Goal: Task Accomplishment & Management: Manage account settings

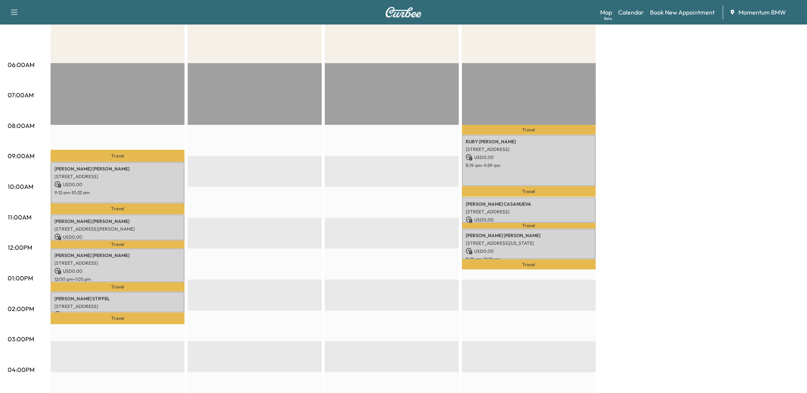
scroll to position [128, 0]
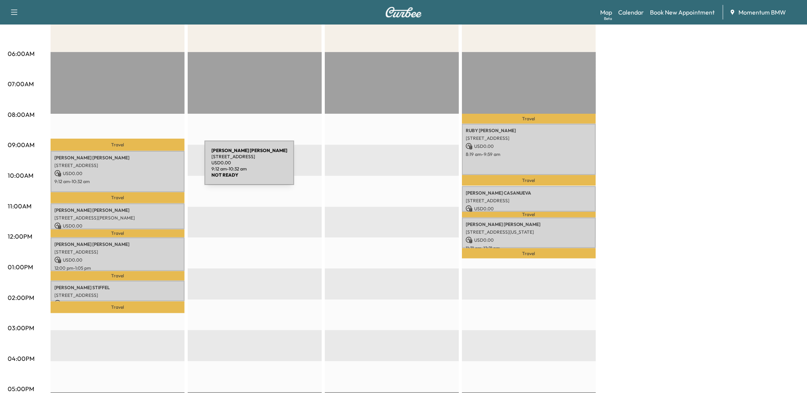
click at [147, 167] on div "[PERSON_NAME] [STREET_ADDRESS] USD 0.00 9:12 am - 10:32 am" at bounding box center [118, 171] width 134 height 41
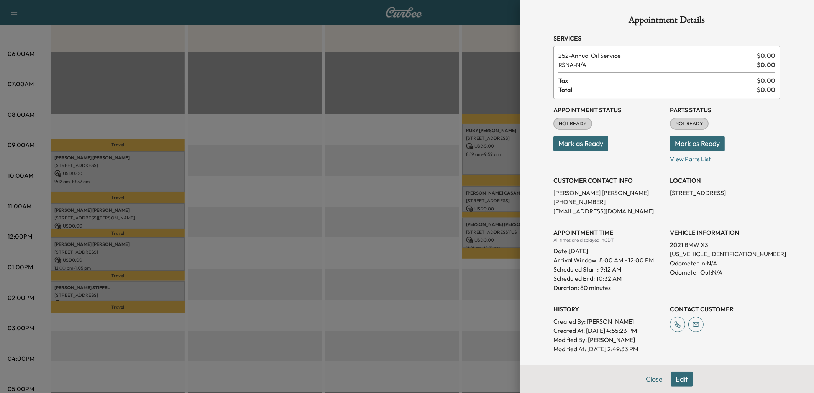
click at [569, 143] on button "Mark as Ready" at bounding box center [580, 143] width 55 height 15
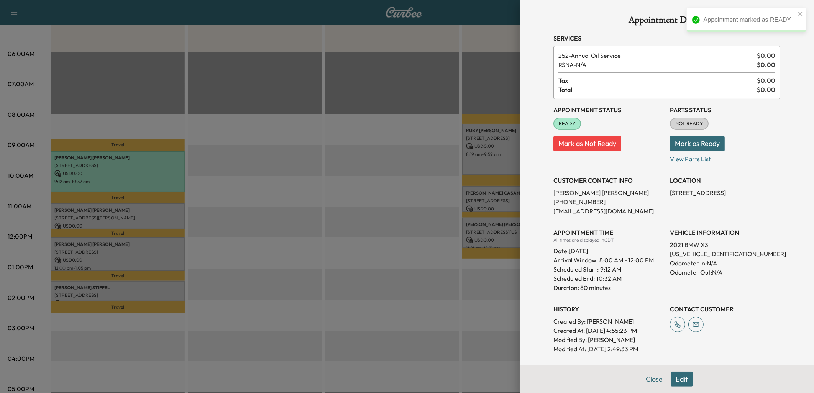
drag, startPoint x: 649, startPoint y: 377, endPoint x: 541, endPoint y: 355, distance: 109.9
click at [647, 382] on button "Close" at bounding box center [654, 379] width 27 height 15
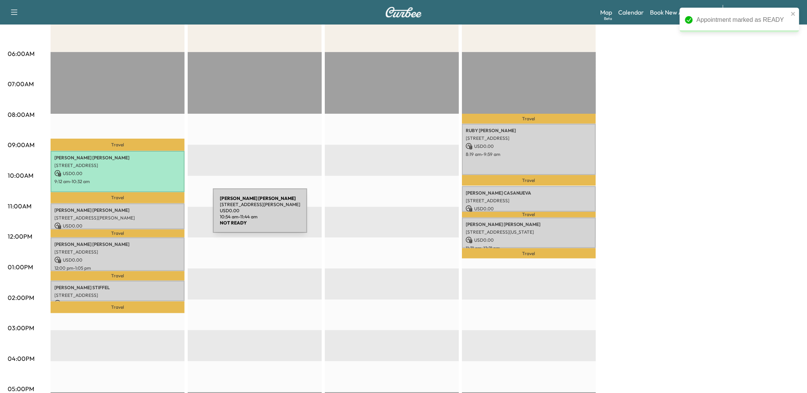
click at [156, 215] on p "[STREET_ADDRESS][PERSON_NAME]" at bounding box center [117, 218] width 126 height 6
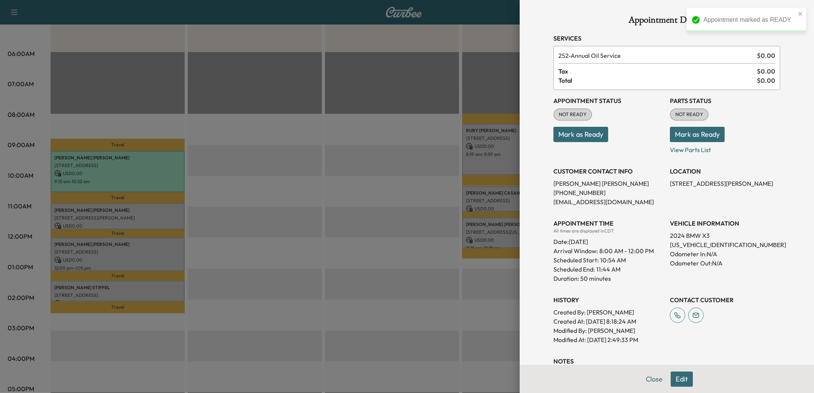
click at [577, 128] on button "Mark as Ready" at bounding box center [580, 134] width 55 height 15
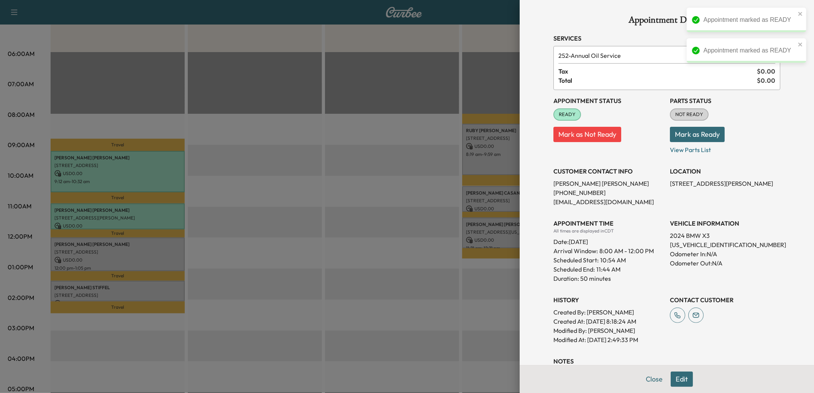
drag, startPoint x: 651, startPoint y: 383, endPoint x: 594, endPoint y: 378, distance: 57.7
click at [649, 384] on button "Close" at bounding box center [654, 379] width 27 height 15
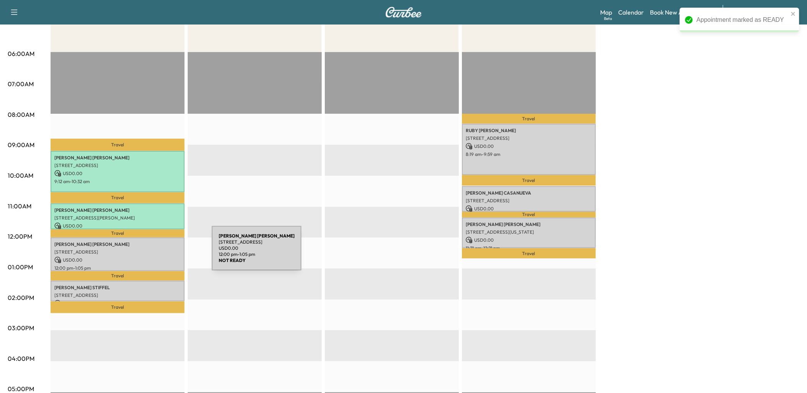
click at [154, 253] on div "[PERSON_NAME] [STREET_ADDRESS] USD 0.00 12:00 pm - 1:05 pm" at bounding box center [118, 254] width 134 height 33
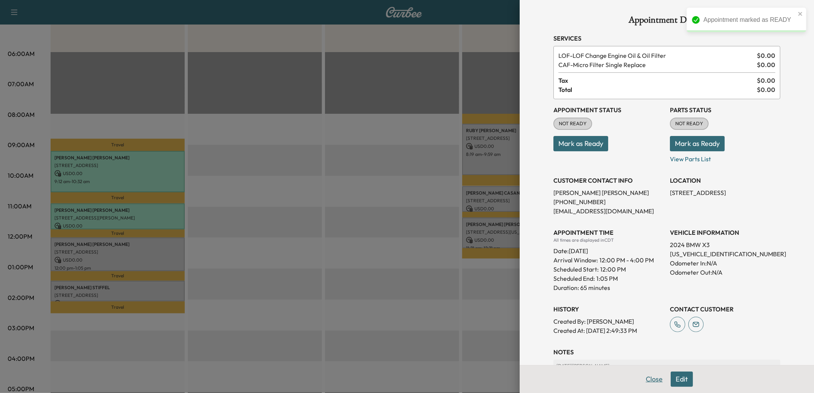
click at [649, 378] on button "Close" at bounding box center [654, 379] width 27 height 15
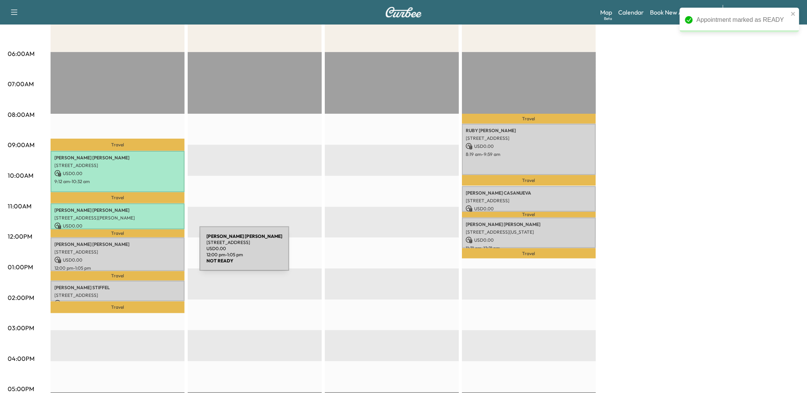
click at [142, 253] on div "[PERSON_NAME] [STREET_ADDRESS] USD 0.00 12:00 pm - 1:05 pm" at bounding box center [118, 254] width 134 height 33
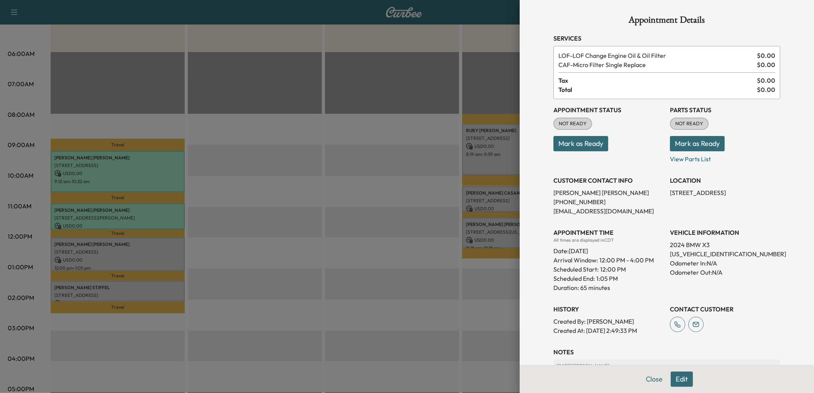
click at [576, 136] on button "Mark as Ready" at bounding box center [580, 143] width 55 height 15
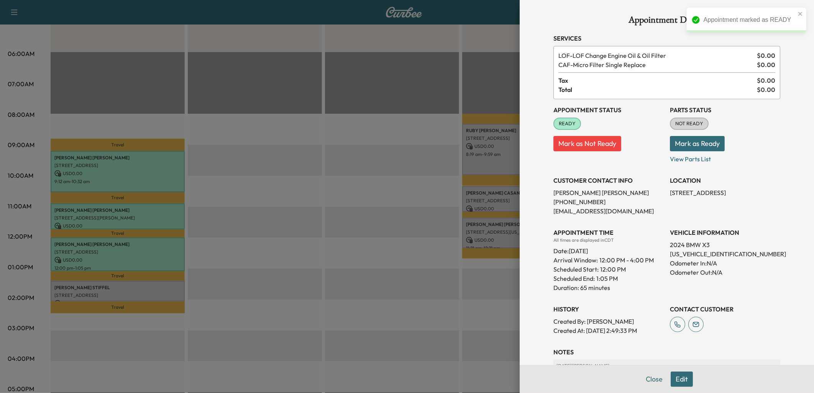
drag, startPoint x: 651, startPoint y: 381, endPoint x: 527, endPoint y: 363, distance: 125.4
click at [646, 380] on button "Close" at bounding box center [654, 379] width 27 height 15
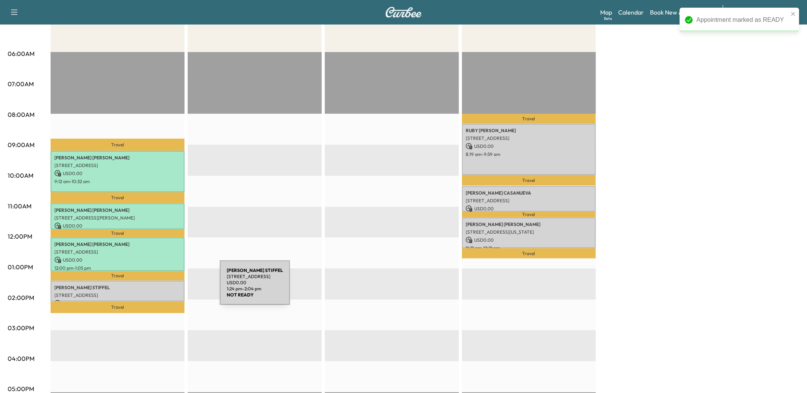
click at [162, 287] on p "[PERSON_NAME]" at bounding box center [117, 288] width 126 height 6
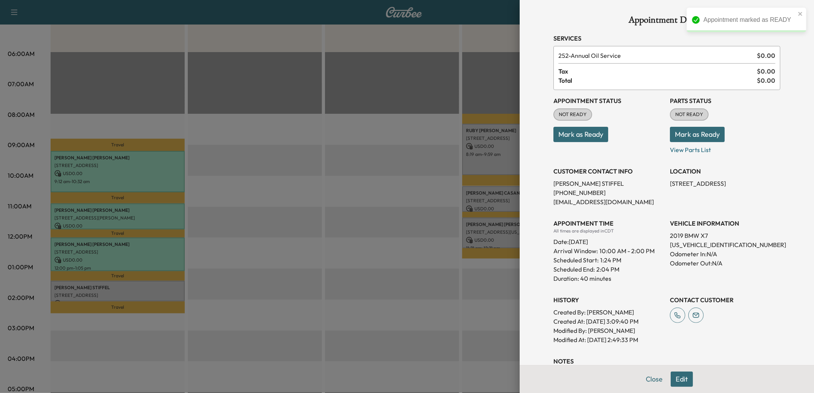
drag, startPoint x: 572, startPoint y: 128, endPoint x: 575, endPoint y: 144, distance: 16.9
click at [572, 128] on button "Mark as Ready" at bounding box center [580, 134] width 55 height 15
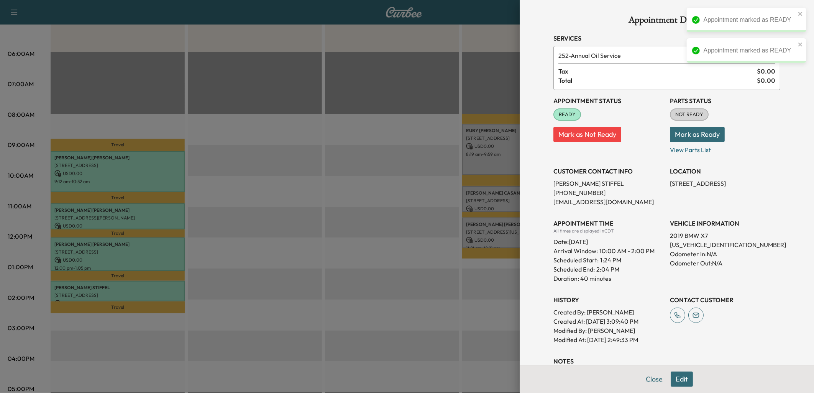
click at [651, 379] on button "Close" at bounding box center [654, 379] width 27 height 15
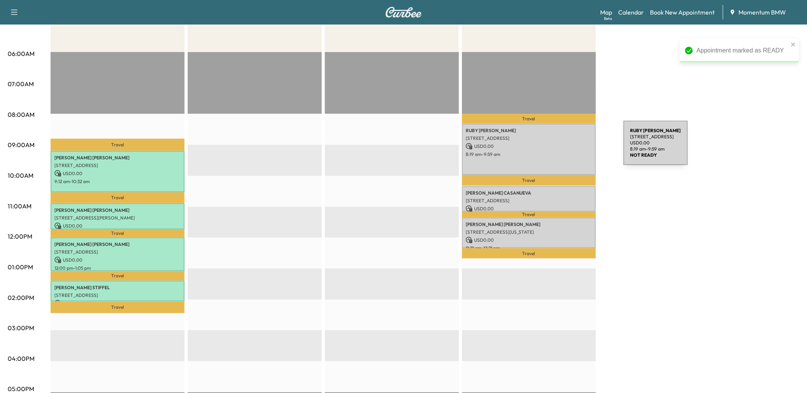
click at [566, 148] on p "USD 0.00" at bounding box center [529, 146] width 126 height 7
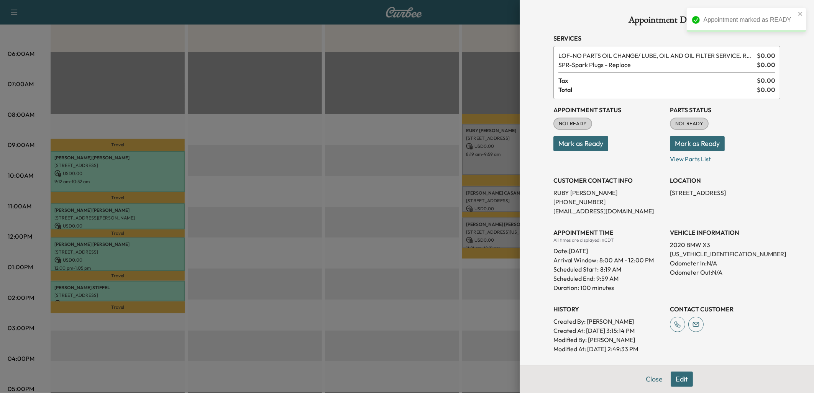
click at [569, 143] on button "Mark as Ready" at bounding box center [580, 143] width 55 height 15
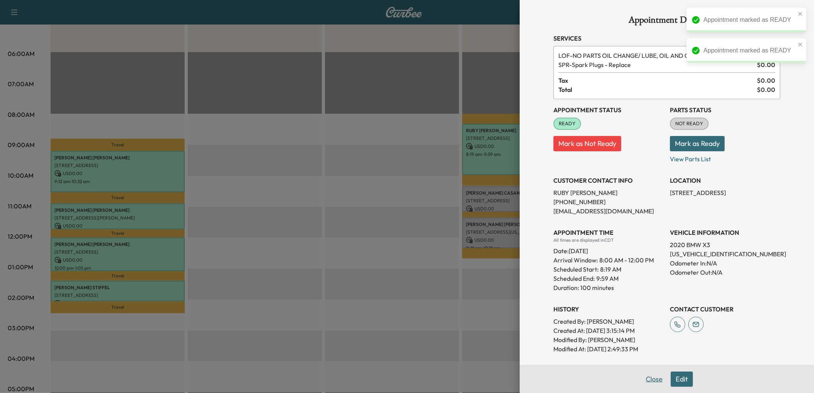
drag, startPoint x: 650, startPoint y: 377, endPoint x: 641, endPoint y: 355, distance: 23.8
click at [650, 376] on button "Close" at bounding box center [654, 379] width 27 height 15
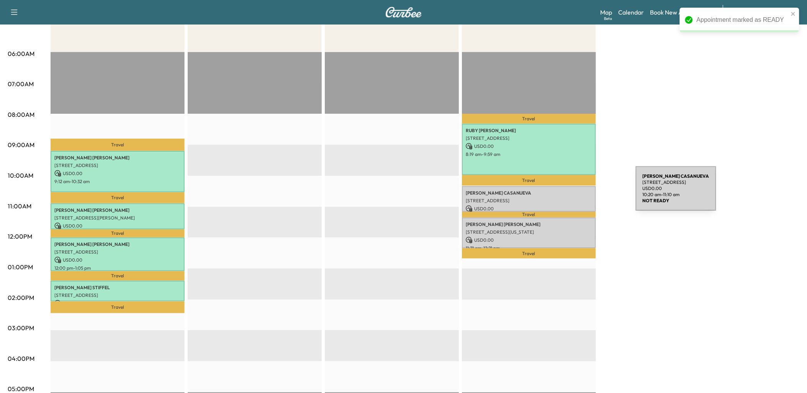
click at [579, 193] on p "[PERSON_NAME]" at bounding box center [529, 193] width 126 height 6
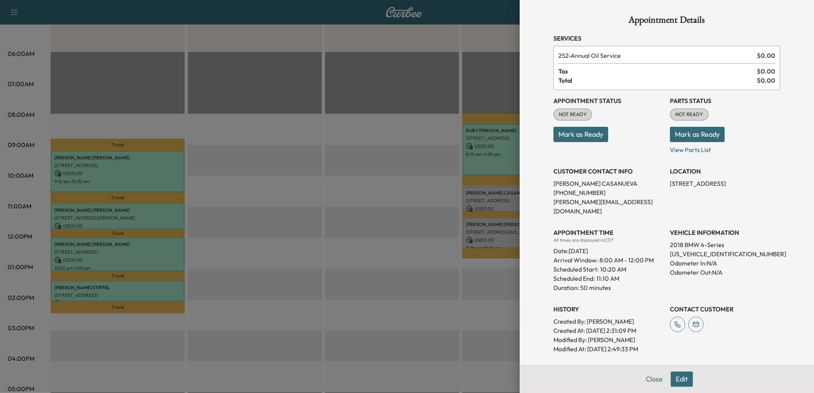
click at [569, 134] on button "Mark as Ready" at bounding box center [580, 134] width 55 height 15
drag, startPoint x: 649, startPoint y: 379, endPoint x: 646, endPoint y: 372, distance: 8.2
click at [649, 378] on button "Close" at bounding box center [654, 379] width 27 height 15
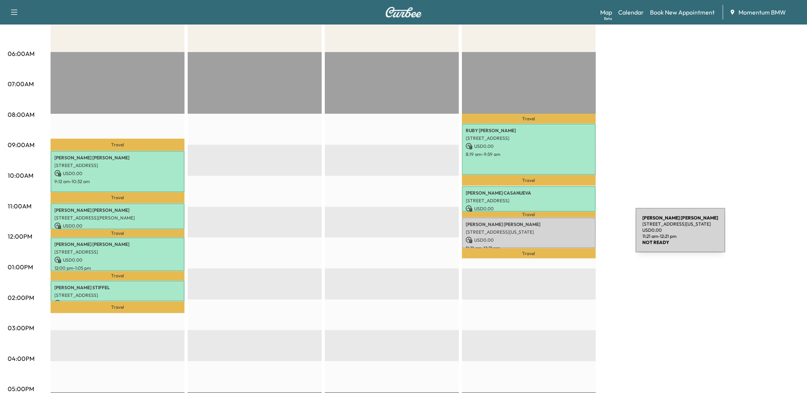
click at [577, 237] on p "USD 0.00" at bounding box center [529, 240] width 126 height 7
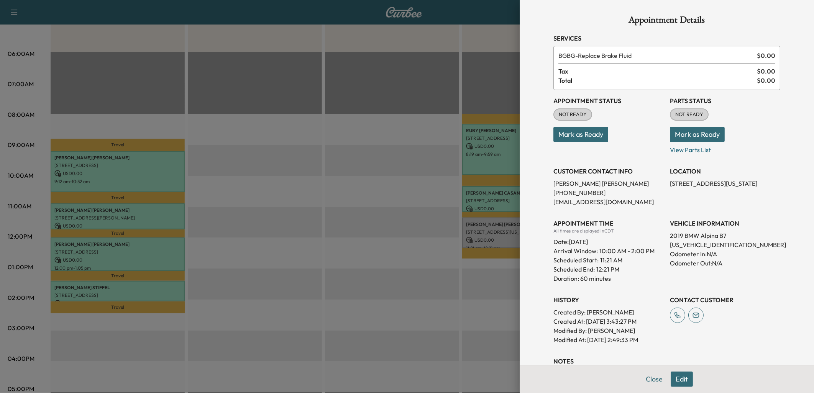
click at [584, 135] on button "Mark as Ready" at bounding box center [580, 134] width 55 height 15
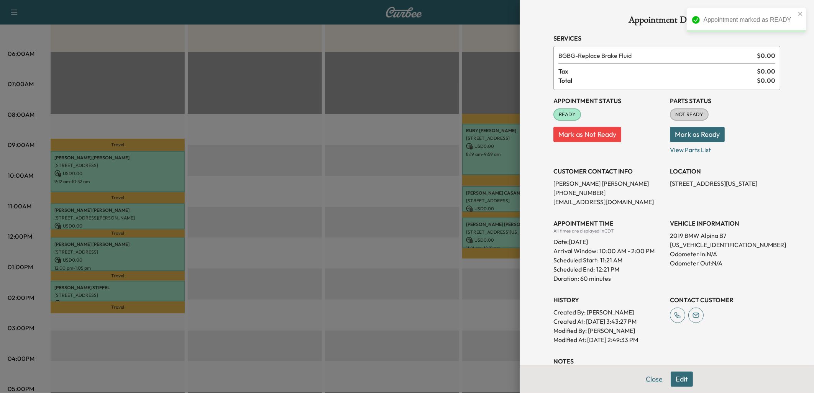
click at [652, 379] on button "Close" at bounding box center [654, 379] width 27 height 15
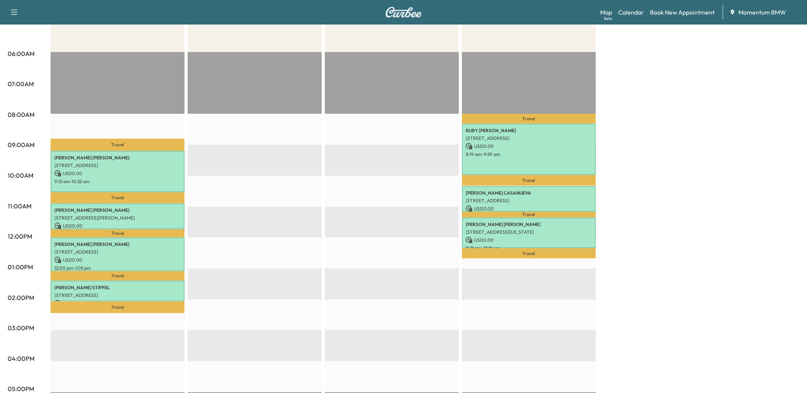
scroll to position [0, 0]
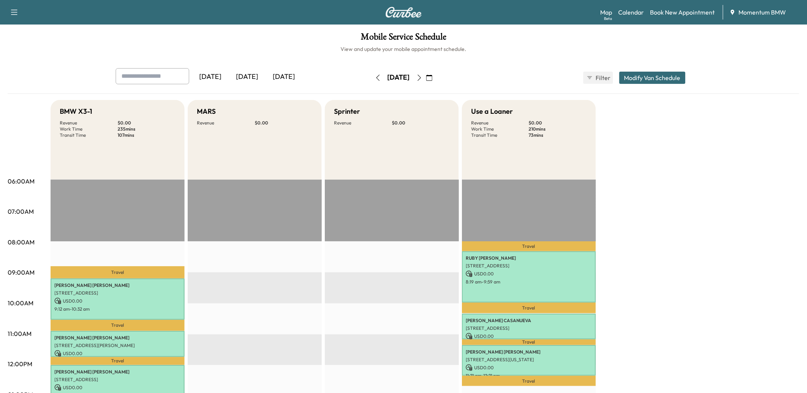
click at [375, 78] on icon "button" at bounding box center [378, 78] width 6 height 6
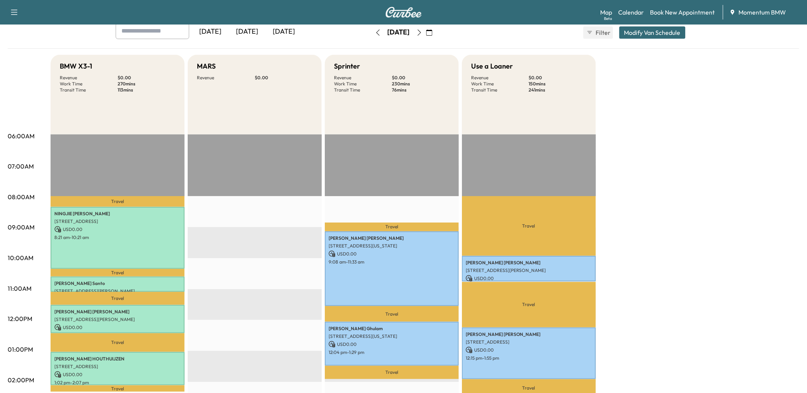
scroll to position [128, 0]
